Goal: Task Accomplishment & Management: Manage account settings

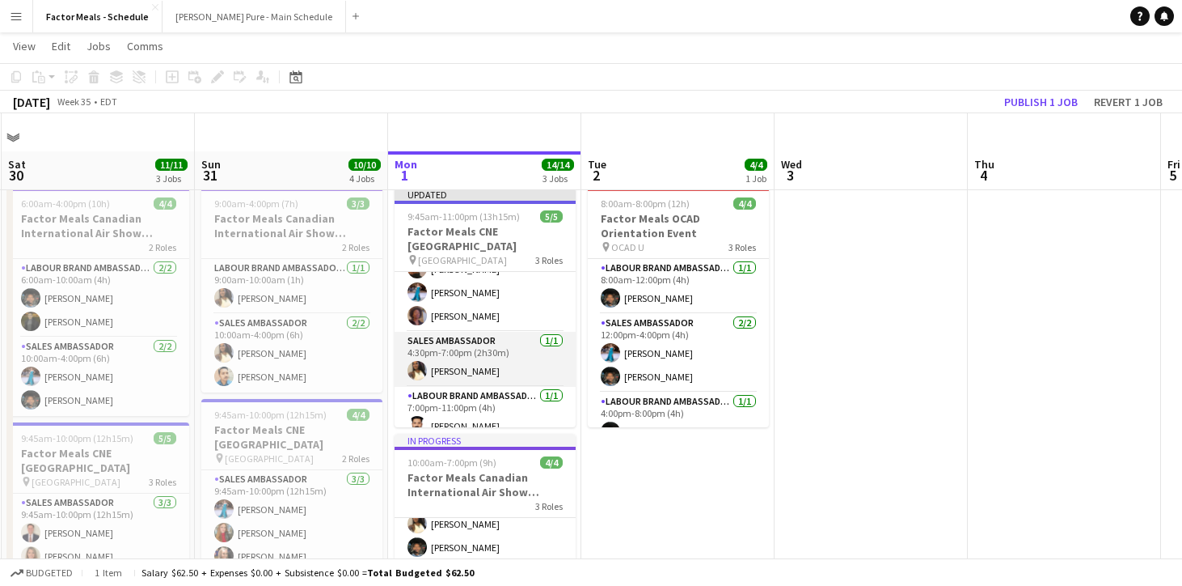
scroll to position [47, 0]
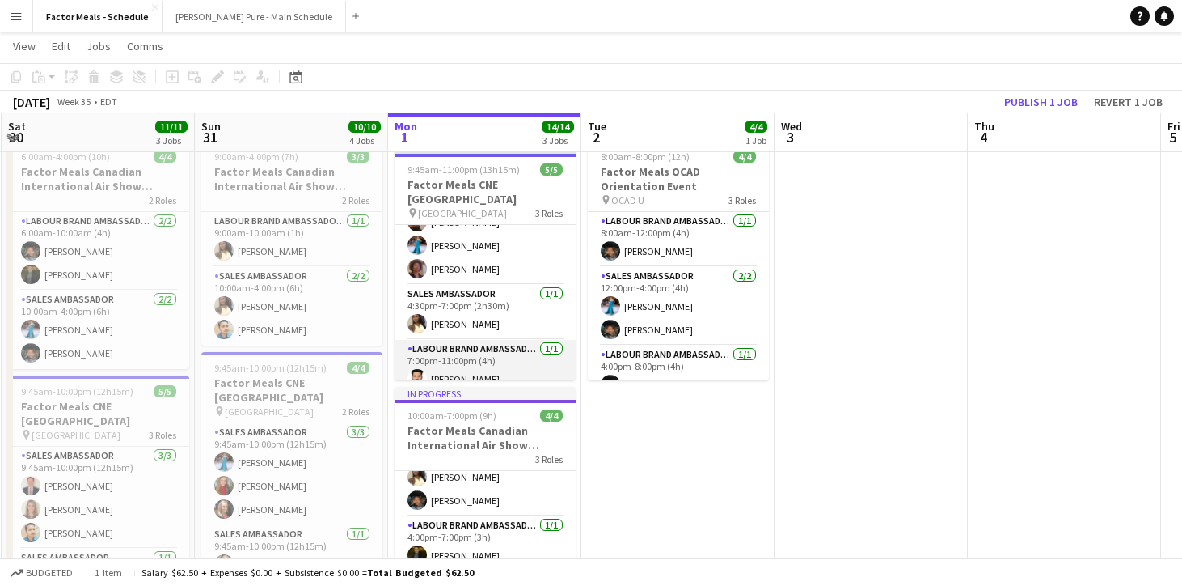
click at [416, 369] on app-user-avatar at bounding box center [417, 378] width 19 height 19
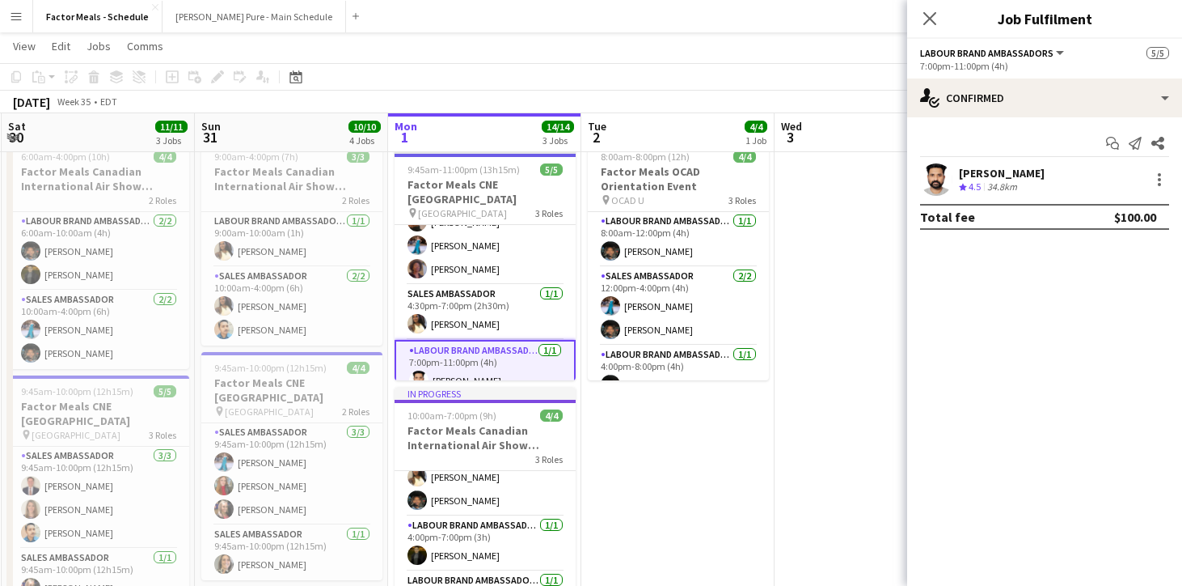
click at [948, 61] on div "7:00pm-11:00pm (4h)" at bounding box center [1044, 66] width 249 height 12
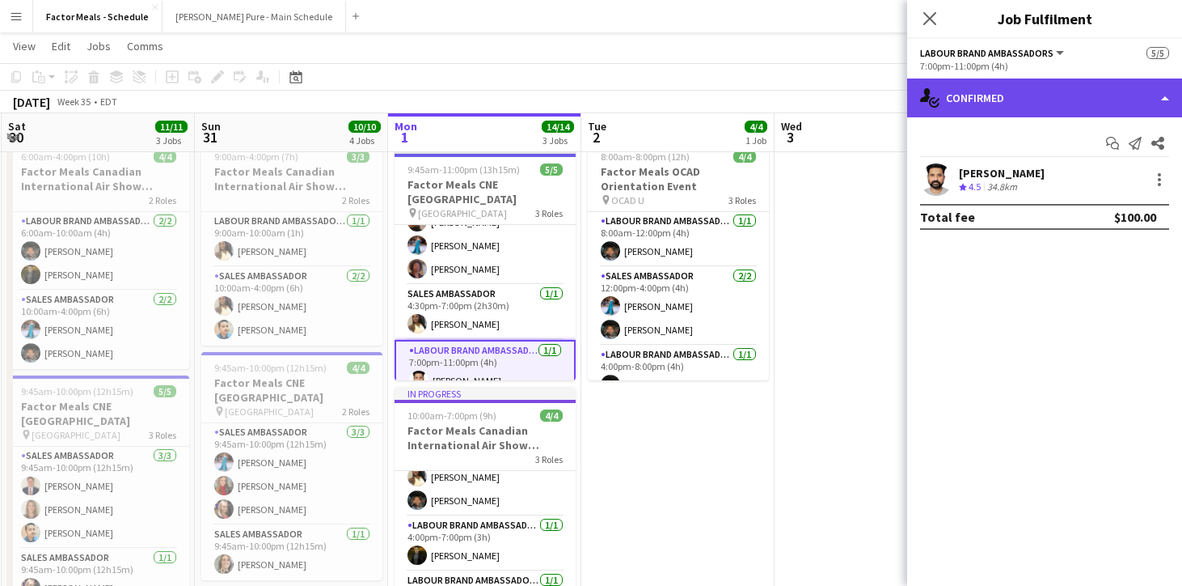
click at [1169, 99] on div "single-neutral-actions-check-2 Confirmed" at bounding box center [1044, 97] width 275 height 39
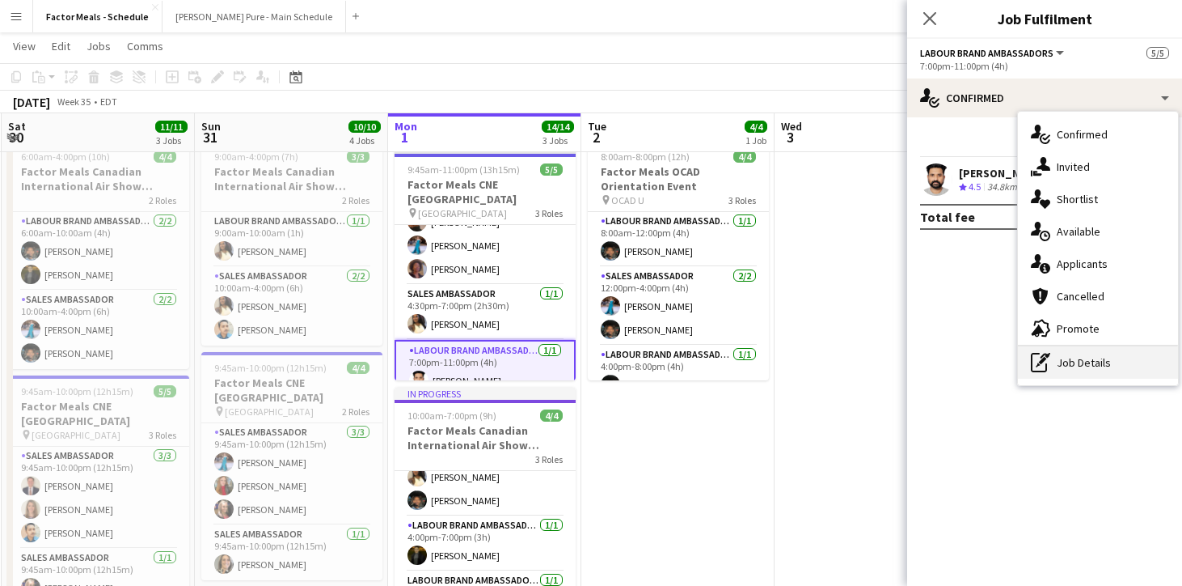
click at [1040, 364] on icon "pen-write" at bounding box center [1040, 362] width 19 height 19
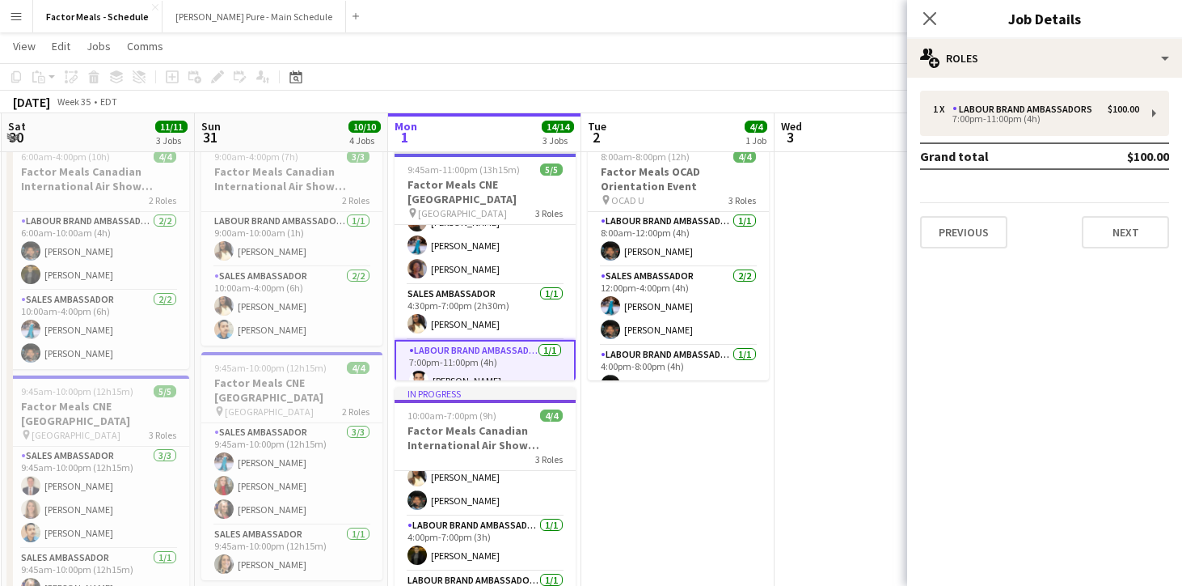
click at [1021, 155] on td "Grand total" at bounding box center [997, 156] width 154 height 26
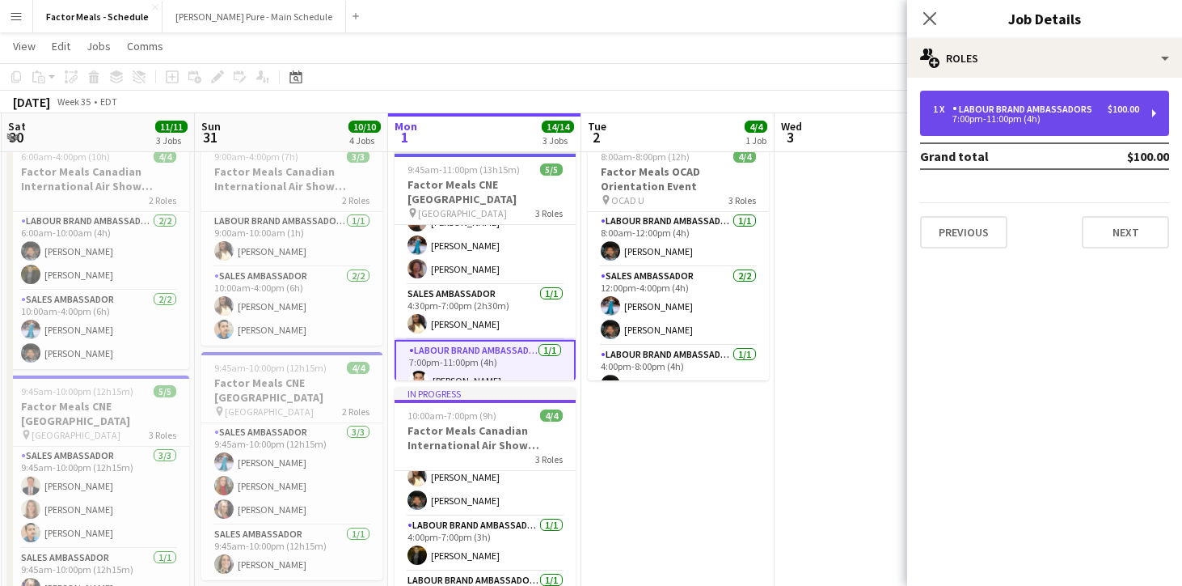
click at [1008, 116] on div "7:00pm-11:00pm (4h)" at bounding box center [1036, 119] width 206 height 8
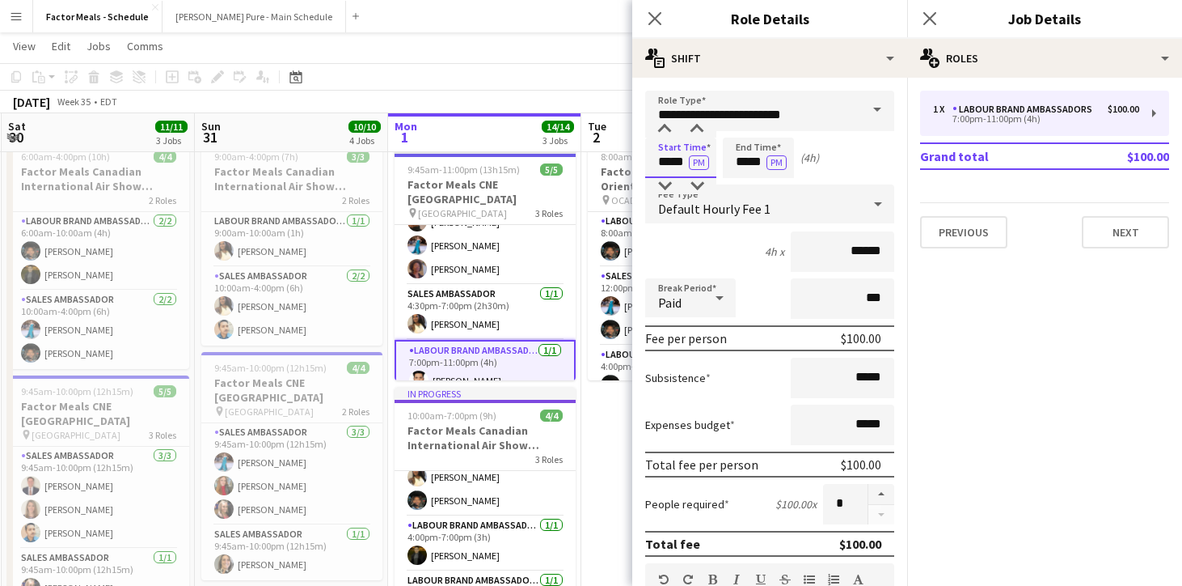
click at [668, 163] on input "*****" at bounding box center [680, 157] width 71 height 40
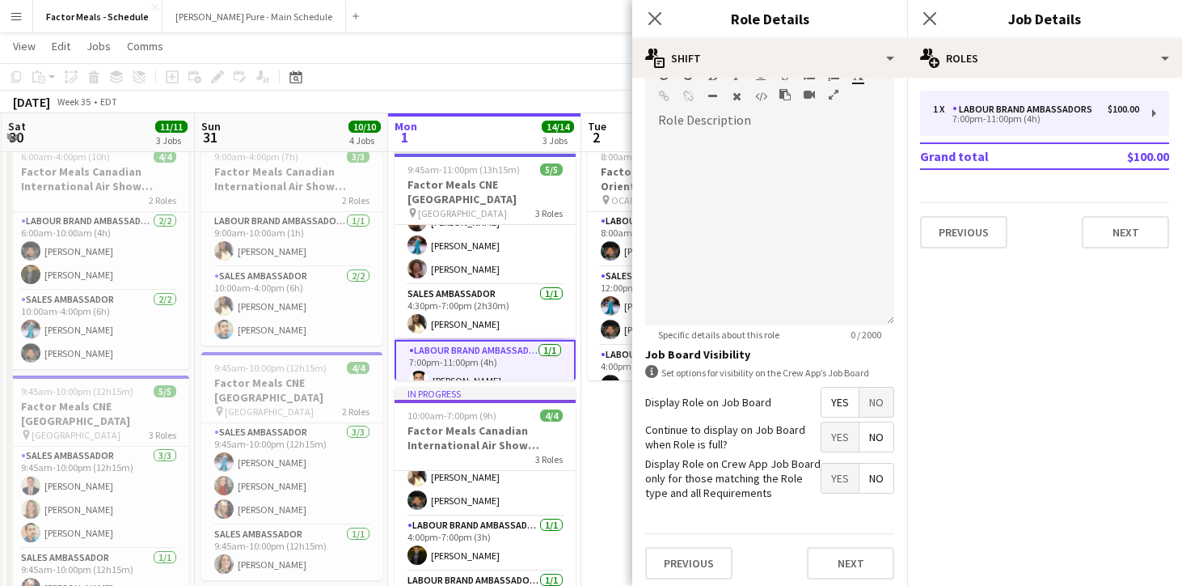
scroll to position [510, 0]
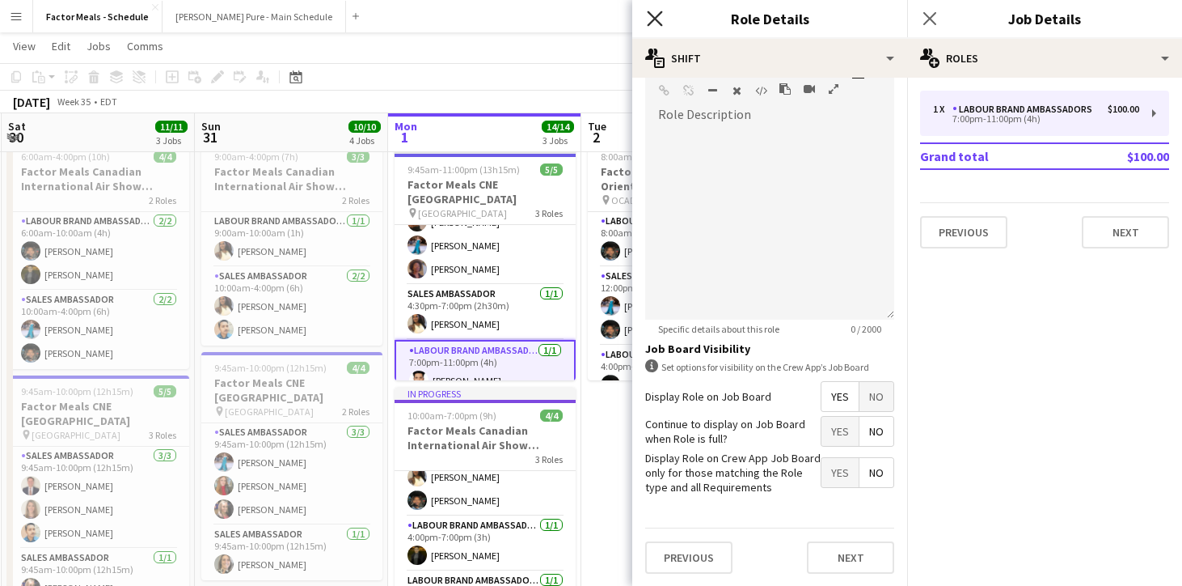
type input "*****"
click at [657, 23] on icon "Close pop-in" at bounding box center [654, 18] width 15 height 15
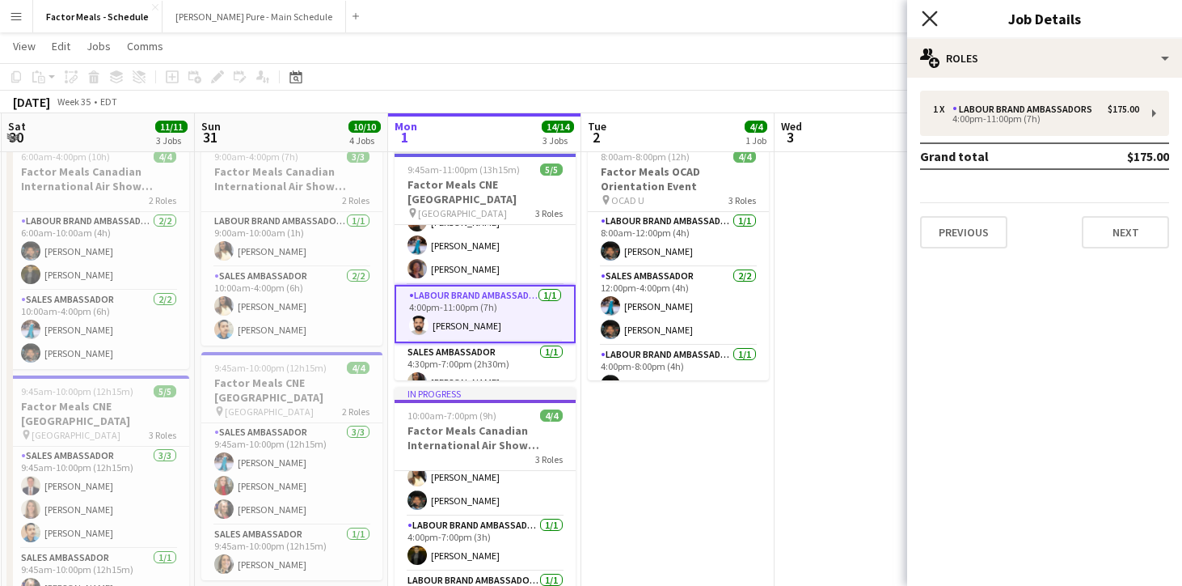
click at [928, 22] on icon "Close pop-in" at bounding box center [929, 18] width 15 height 15
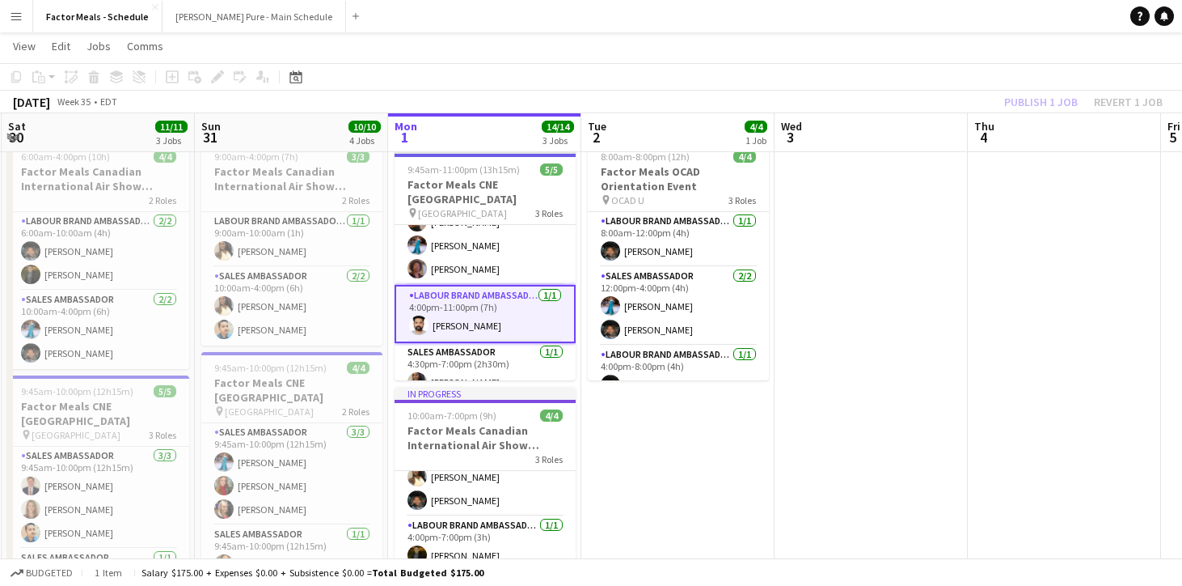
scroll to position [45, 0]
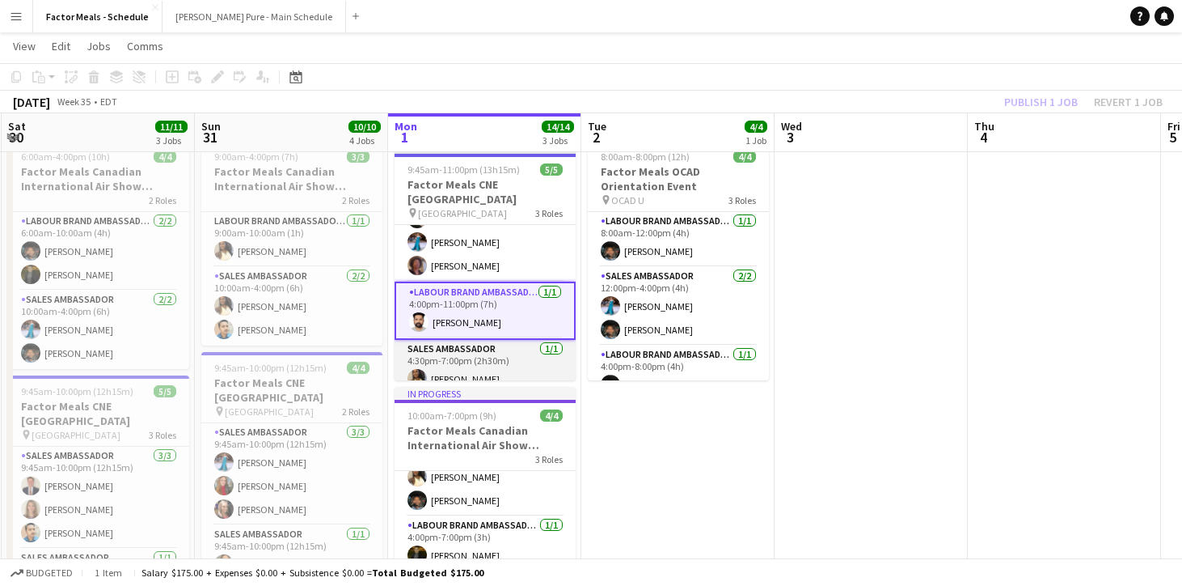
click at [503, 354] on app-card-role "Sales Ambassador [DATE] 4:30pm-7:00pm (2h30m) [PERSON_NAME]" at bounding box center [485, 367] width 181 height 55
